Goal: Task Accomplishment & Management: Manage account settings

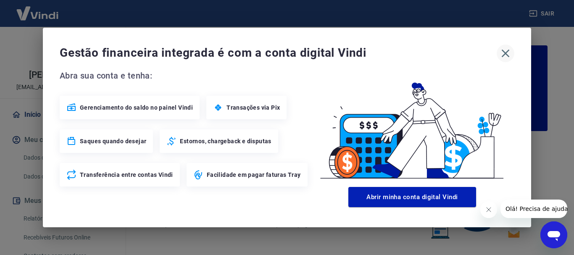
click at [505, 53] on icon "button" at bounding box center [506, 54] width 8 height 8
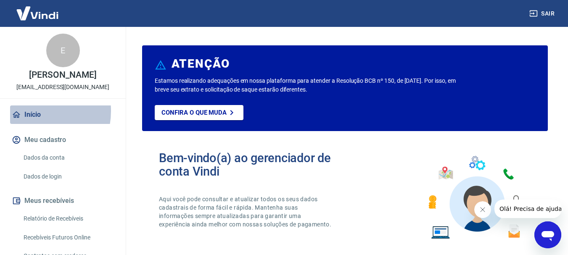
click at [31, 111] on link "Início" at bounding box center [63, 115] width 106 height 18
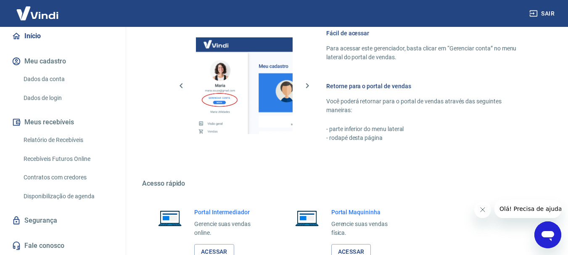
scroll to position [462, 0]
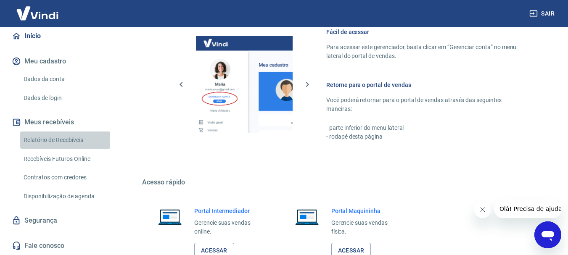
click at [42, 140] on link "Relatório de Recebíveis" at bounding box center [67, 140] width 95 height 17
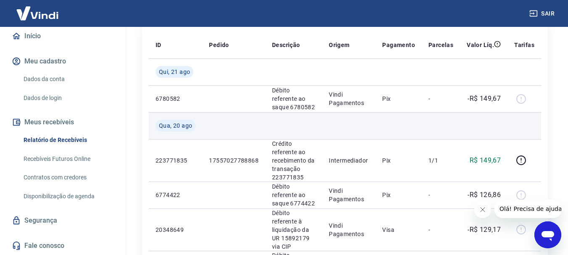
scroll to position [168, 0]
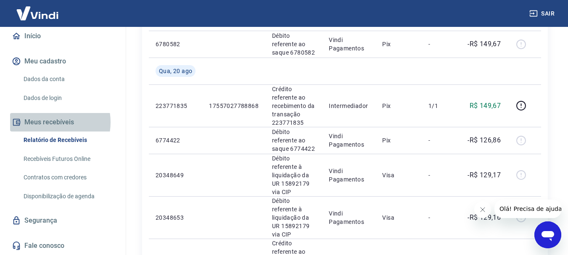
click at [48, 122] on button "Meus recebíveis" at bounding box center [63, 122] width 106 height 18
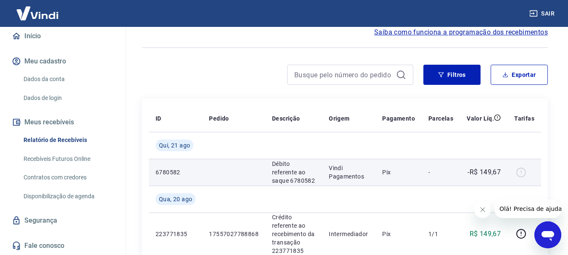
scroll to position [0, 0]
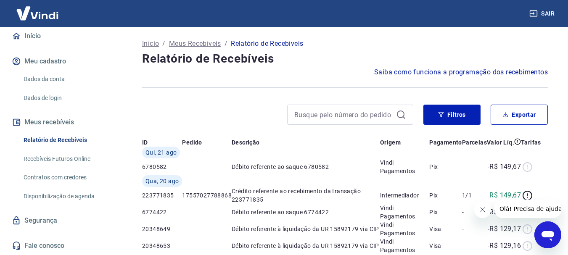
scroll to position [462, 0]
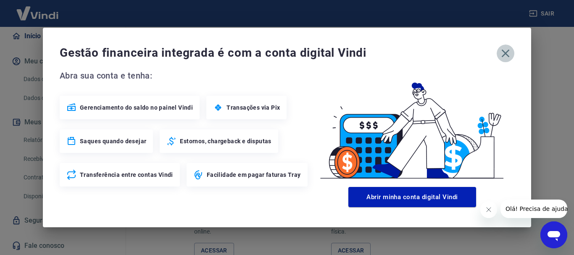
click at [506, 51] on icon "button" at bounding box center [505, 53] width 13 height 13
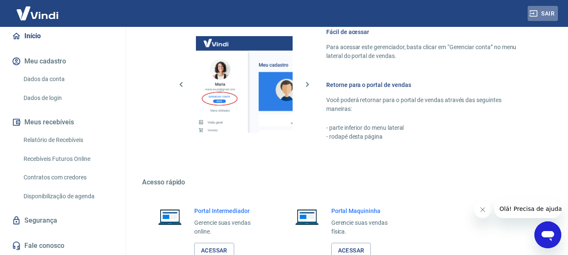
click at [541, 11] on button "Sair" at bounding box center [543, 14] width 30 height 16
